Goal: Task Accomplishment & Management: Manage account settings

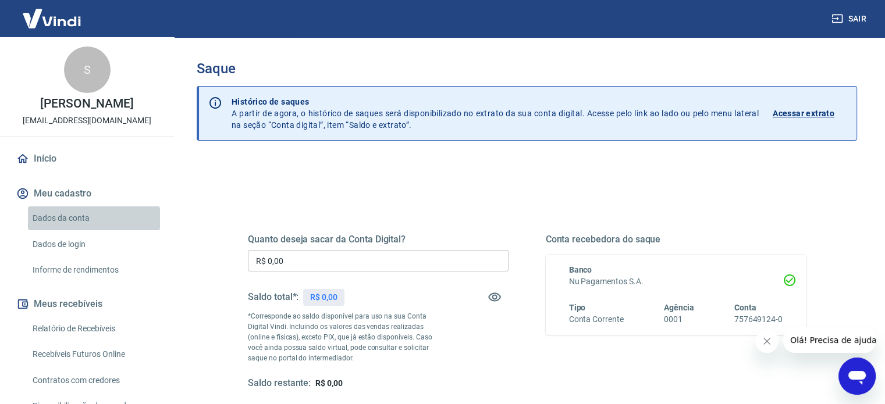
click at [94, 219] on link "Dados da conta" at bounding box center [94, 219] width 132 height 24
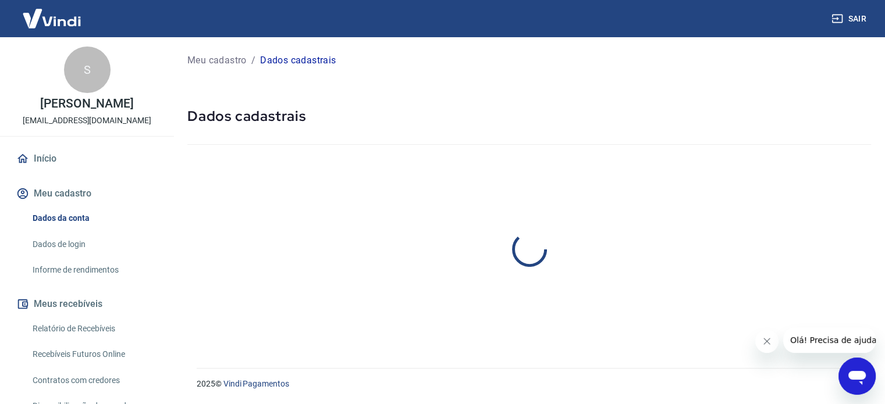
select select "SP"
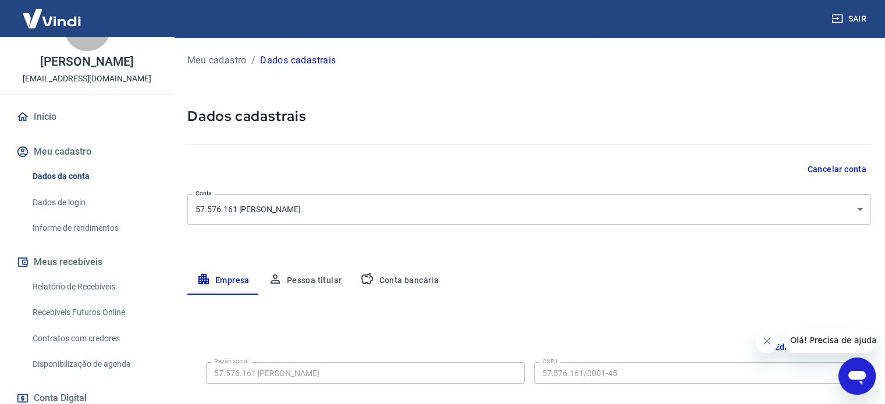
scroll to position [48, 0]
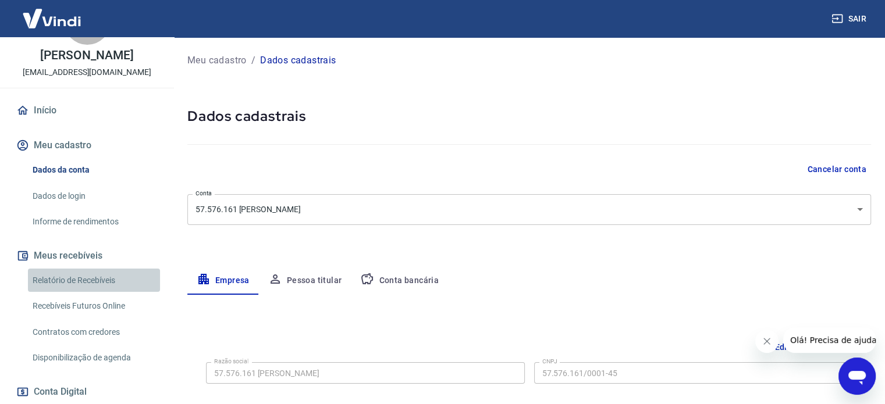
click at [124, 290] on link "Relatório de Recebíveis" at bounding box center [94, 281] width 132 height 24
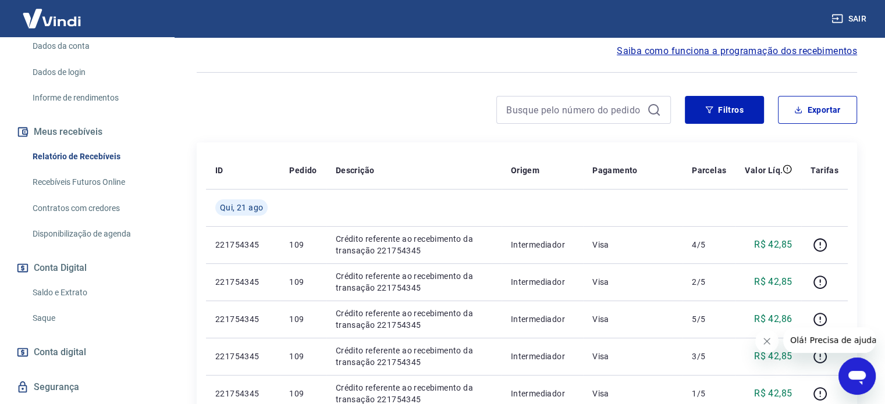
scroll to position [173, 0]
click at [98, 322] on link "Saque" at bounding box center [94, 317] width 132 height 24
